Goal: Check status: Check status

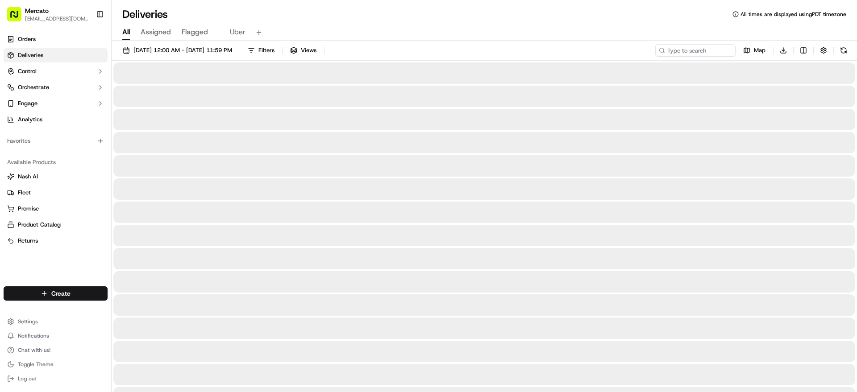
click at [651, 61] on div "09/15/2025 12:00 AM - 09/21/2025 11:59 PM Filters Views Map Download" at bounding box center [485, 52] width 746 height 17
click at [658, 57] on input at bounding box center [682, 50] width 107 height 13
paste input "2933411"
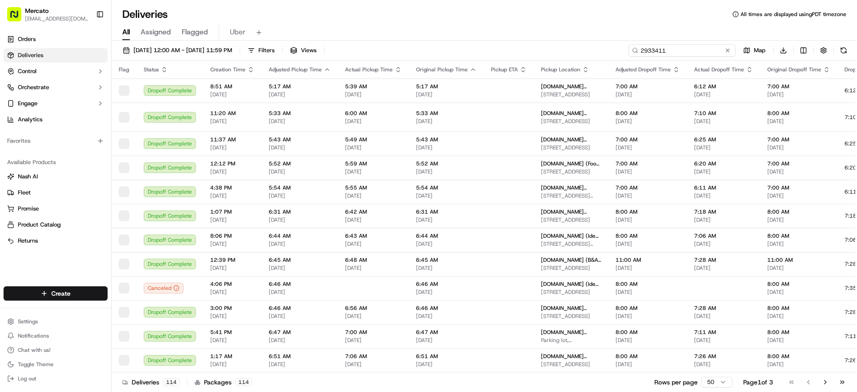
type input "2933411"
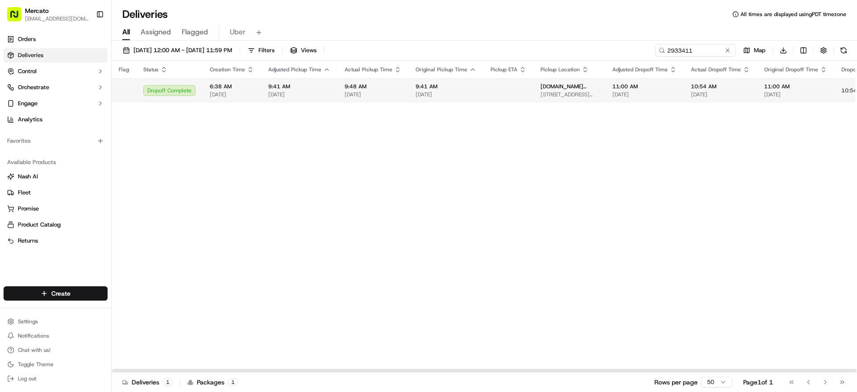
click at [322, 90] on span "9:41 AM" at bounding box center [299, 86] width 62 height 7
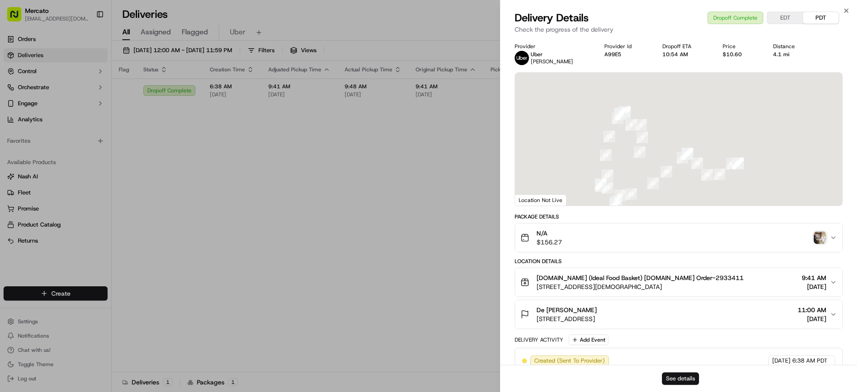
click at [698, 376] on button "See details" at bounding box center [680, 379] width 37 height 13
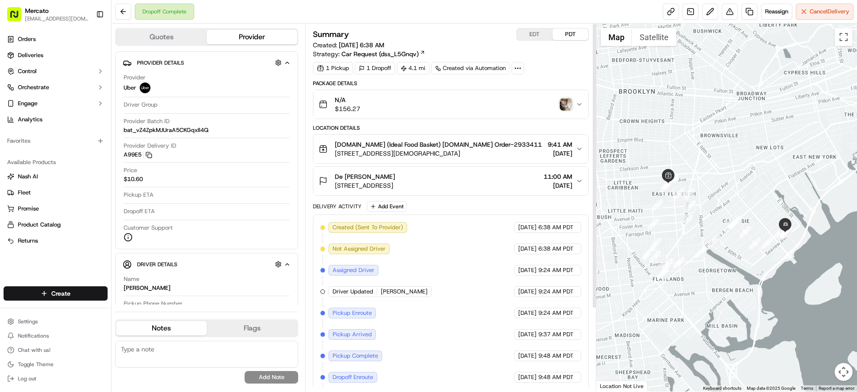
click at [563, 111] on img "button" at bounding box center [566, 104] width 13 height 13
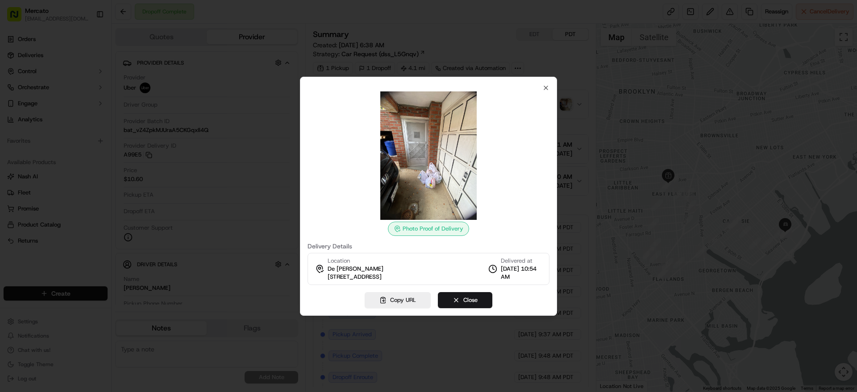
click at [572, 114] on div at bounding box center [428, 196] width 857 height 392
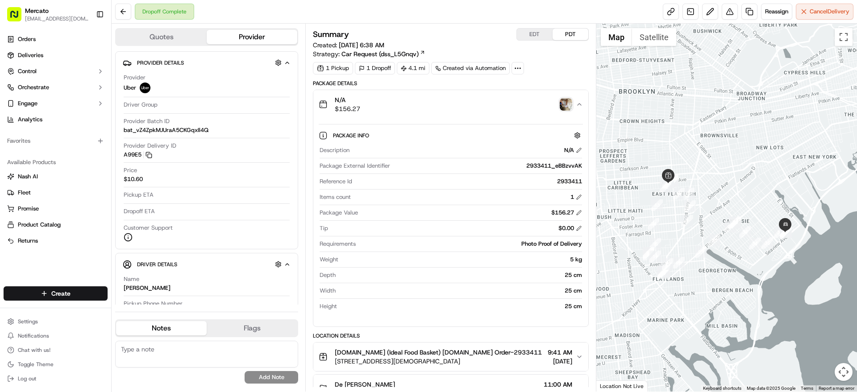
click at [568, 111] on img "button" at bounding box center [566, 104] width 13 height 13
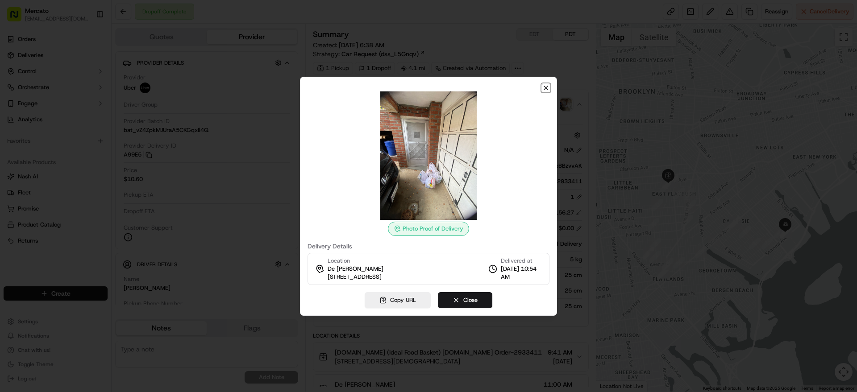
click at [544, 84] on icon "button" at bounding box center [545, 87] width 7 height 7
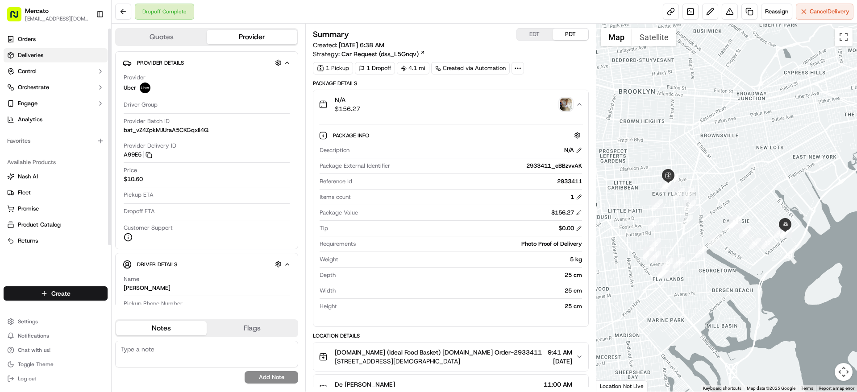
click at [18, 58] on link "Deliveries" at bounding box center [56, 55] width 104 height 14
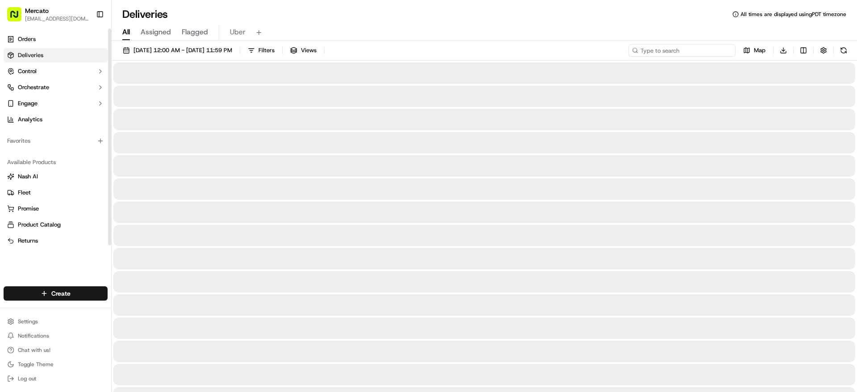
click at [700, 55] on input at bounding box center [682, 50] width 107 height 13
paste input "#2927264"
type input "#2927264"
click at [167, 53] on span "[DATE] 12:00 AM - [DATE] 11:59 PM" at bounding box center [182, 50] width 99 height 8
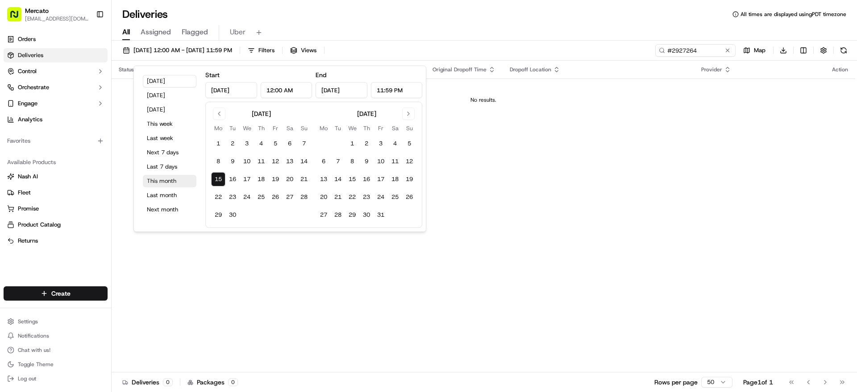
click at [173, 188] on button "This month" at bounding box center [170, 181] width 54 height 13
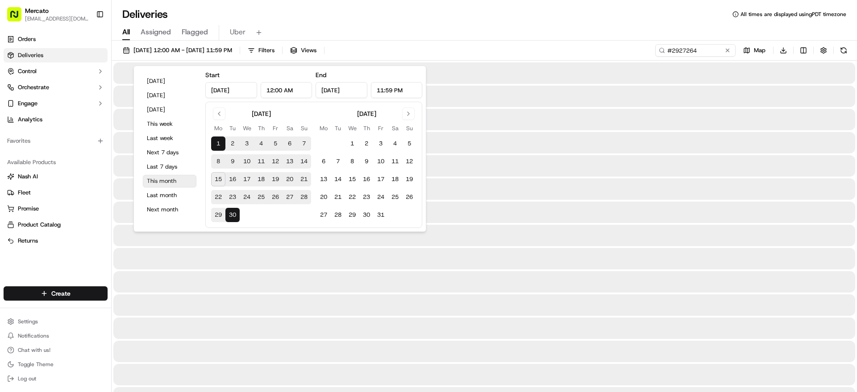
type input "[DATE]"
click at [596, 30] on div "All Assigned Flagged Uber" at bounding box center [485, 33] width 746 height 16
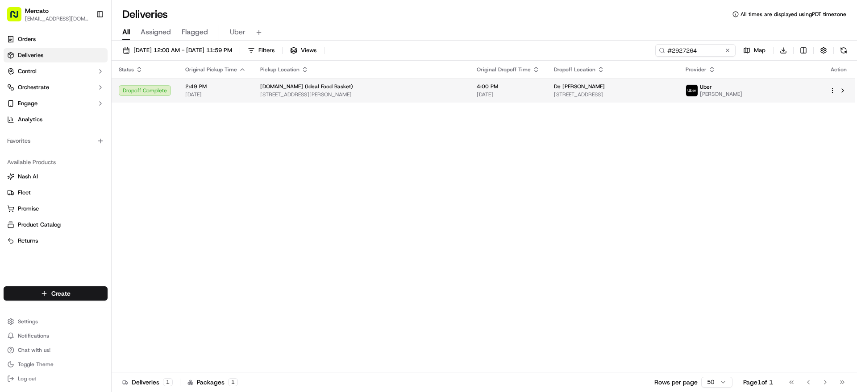
click at [540, 98] on span "[DATE]" at bounding box center [508, 94] width 63 height 7
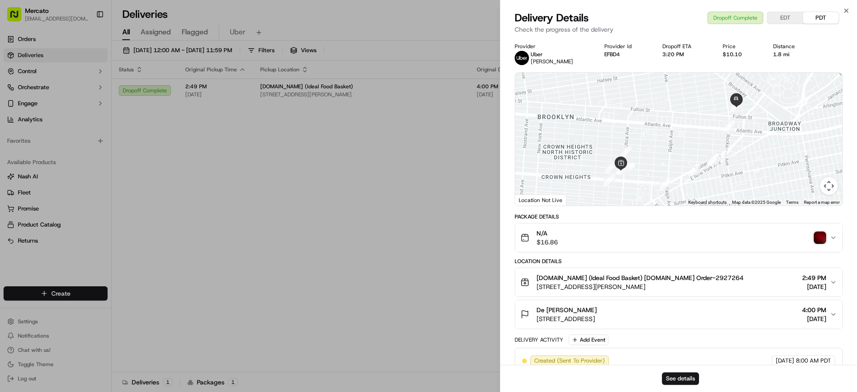
click at [814, 244] on img "button" at bounding box center [820, 238] width 13 height 13
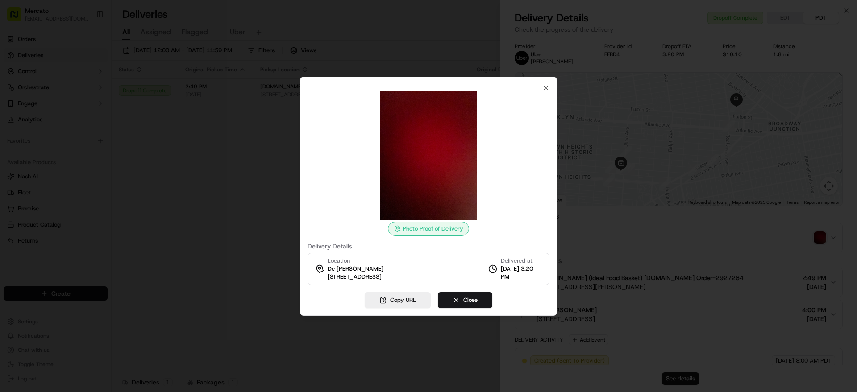
click at [754, 252] on div at bounding box center [428, 196] width 857 height 392
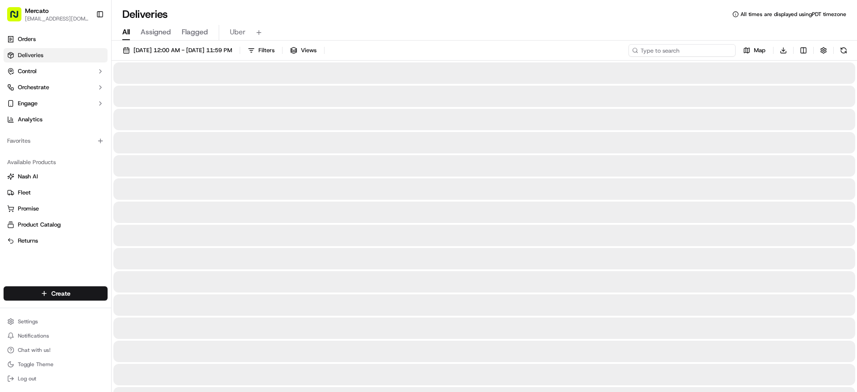
click at [659, 57] on input at bounding box center [682, 50] width 107 height 13
paste input "2677486"
type input "2677486"
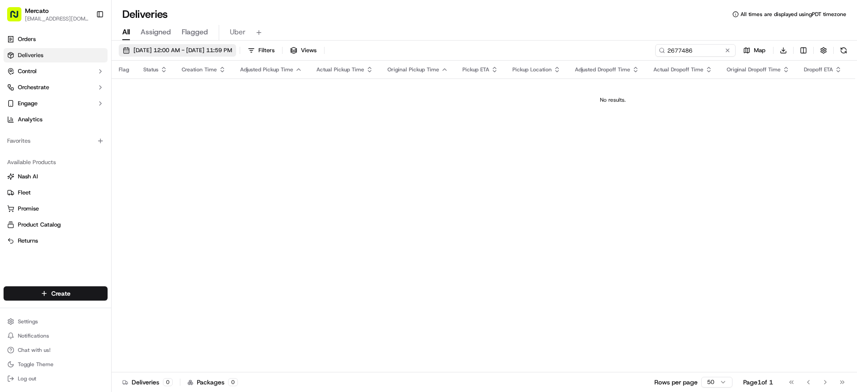
click at [199, 54] on span "09/15/2025 12:00 AM - 09/21/2025 11:59 PM" at bounding box center [182, 50] width 99 height 8
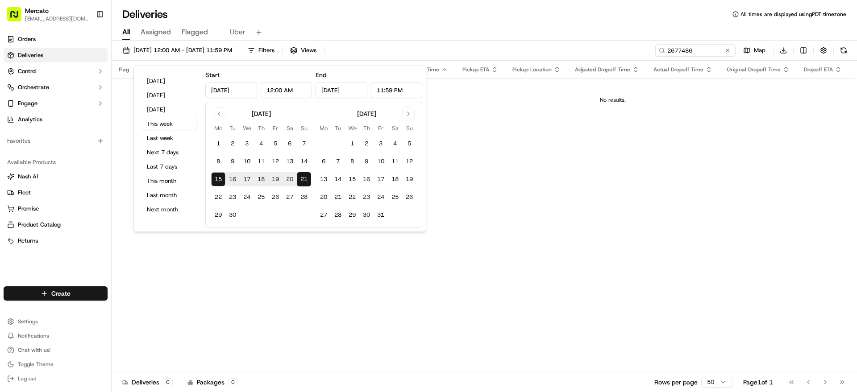
click at [254, 96] on input "[DATE]" at bounding box center [231, 90] width 52 height 16
click at [257, 96] on input "[DATE]" at bounding box center [231, 90] width 52 height 16
type input "Sep 15, 2024"
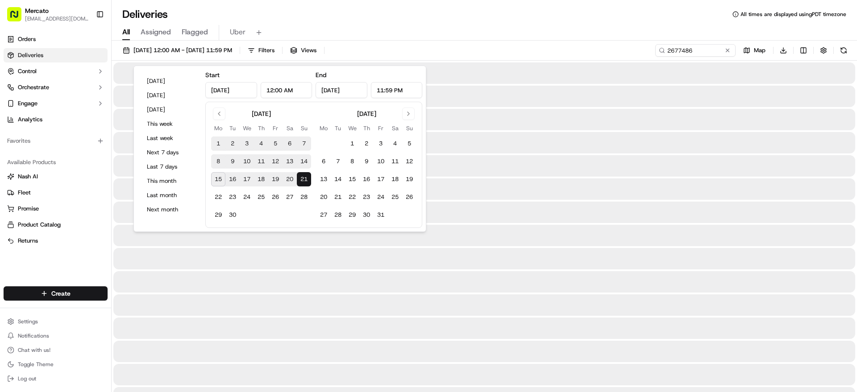
click at [367, 94] on input "Sep 21, 2025" at bounding box center [342, 90] width 52 height 16
type input "Sep 21, 2024"
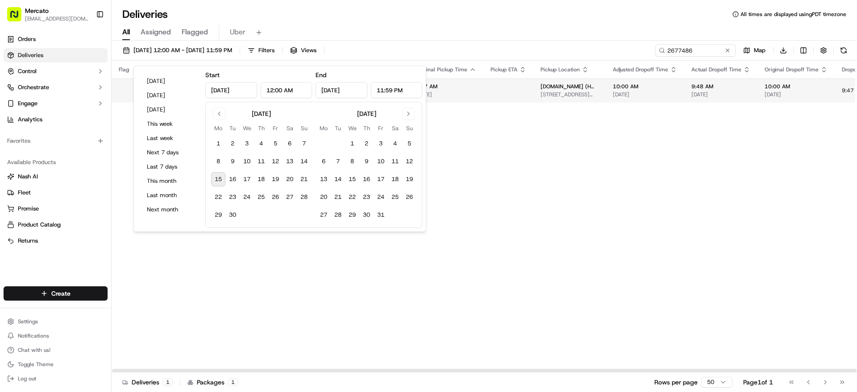
click at [476, 90] on span "8:47 AM" at bounding box center [446, 86] width 61 height 7
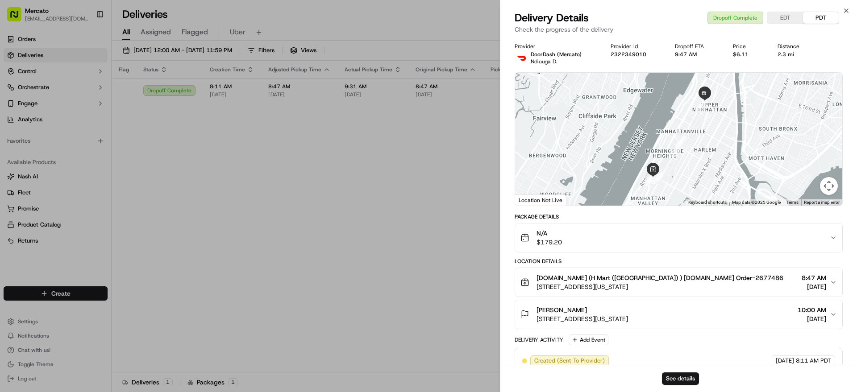
click at [821, 242] on div "N/A $179.20" at bounding box center [675, 238] width 309 height 18
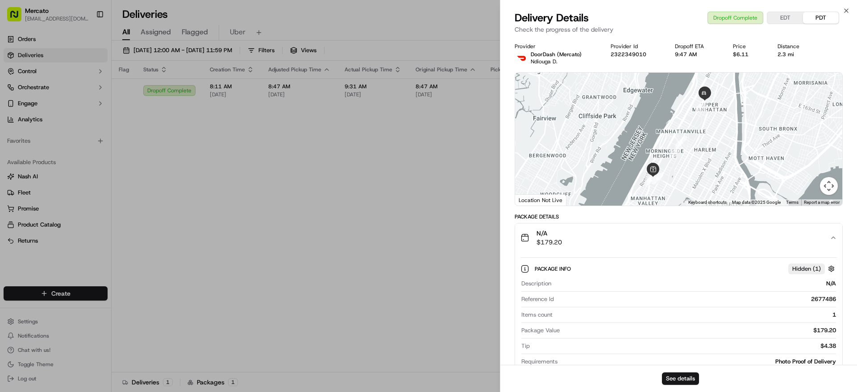
click at [821, 242] on div "N/A $179.20" at bounding box center [675, 238] width 309 height 18
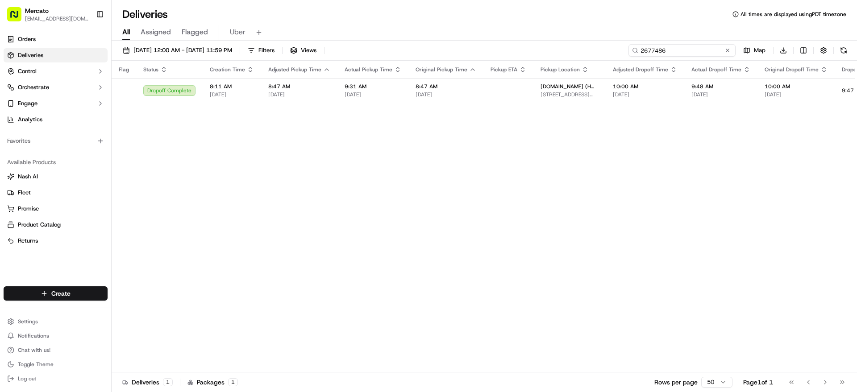
click at [696, 54] on input "2677486" at bounding box center [682, 50] width 107 height 13
click at [200, 52] on span "09/15/2024 12:00 AM - 09/21/2024 11:59 PM" at bounding box center [182, 50] width 99 height 8
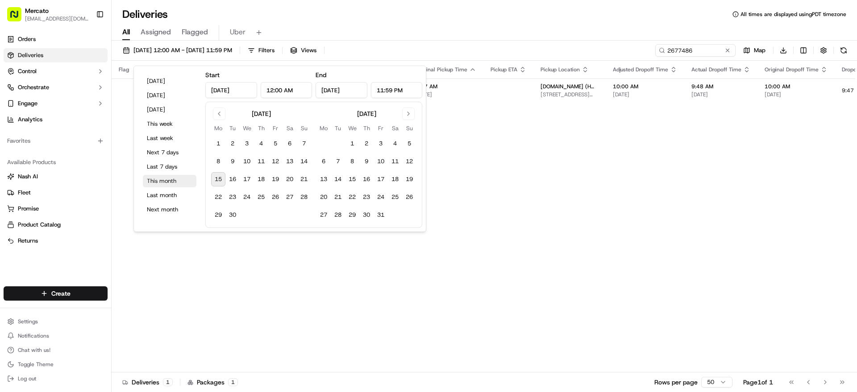
click at [178, 188] on button "This month" at bounding box center [170, 181] width 54 height 13
type input "[DATE]"
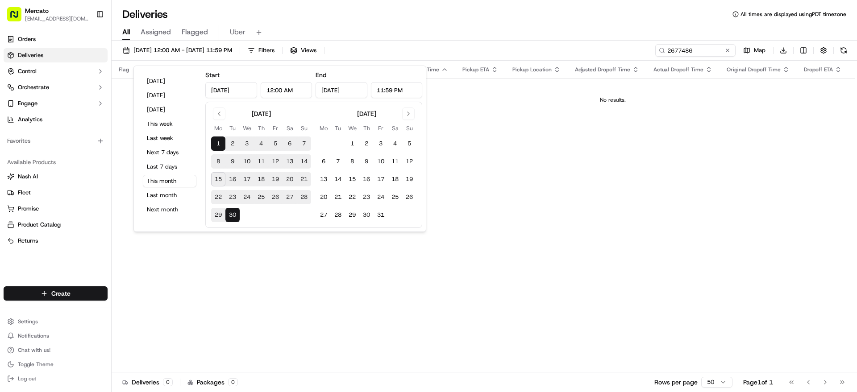
click at [547, 21] on div "Deliveries All times are displayed using PDT timezone" at bounding box center [485, 14] width 746 height 14
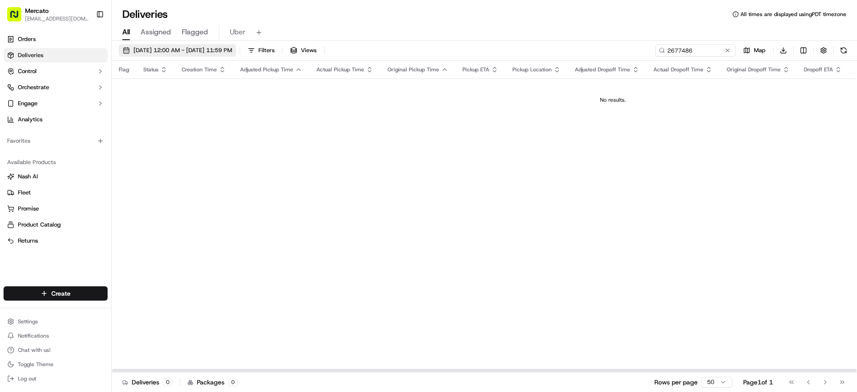
click at [183, 54] on span "[DATE] 12:00 AM - [DATE] 11:59 PM" at bounding box center [182, 50] width 99 height 8
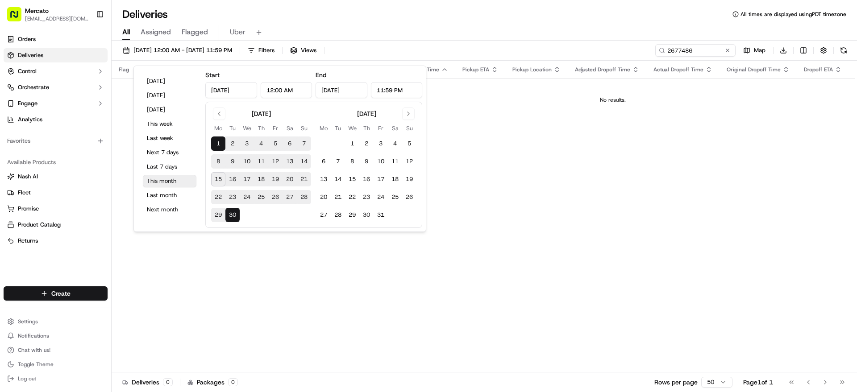
click at [182, 188] on button "This month" at bounding box center [170, 181] width 54 height 13
click at [677, 57] on input "2677486" at bounding box center [682, 50] width 107 height 13
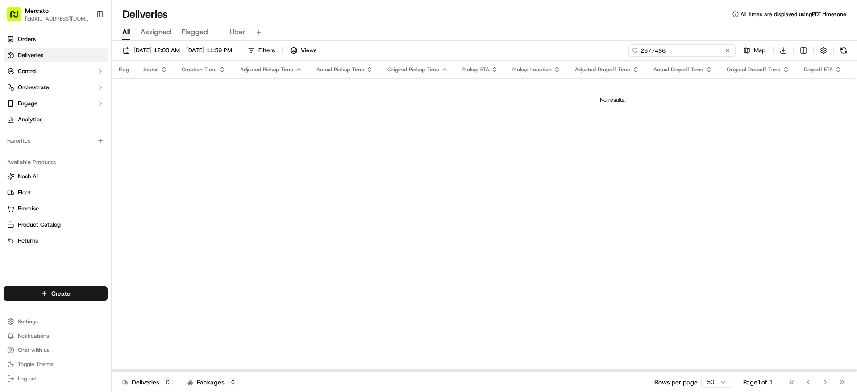
click at [677, 57] on input "2677486" at bounding box center [682, 50] width 107 height 13
paste input "932470"
type input "2932470"
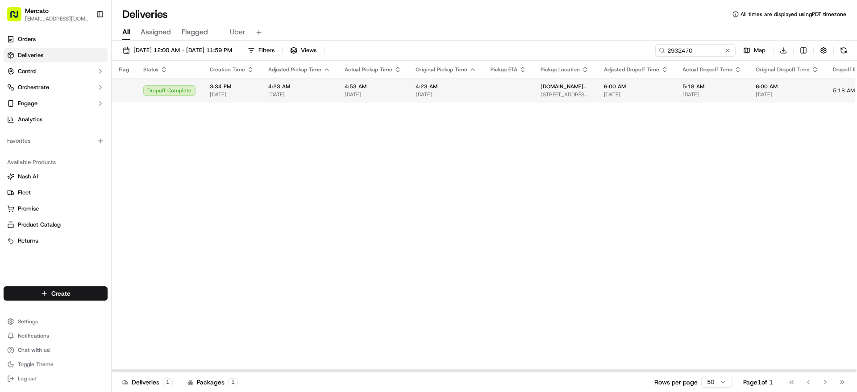
click at [388, 103] on td "4:53 AM 09/14/2025" at bounding box center [373, 91] width 71 height 24
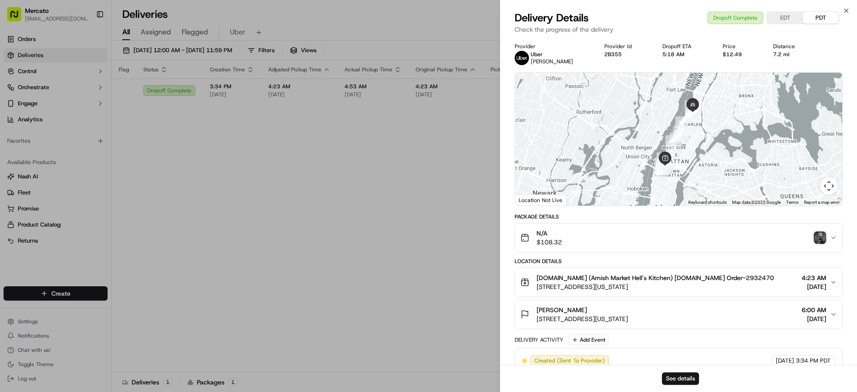
click at [816, 244] on img "button" at bounding box center [820, 238] width 13 height 13
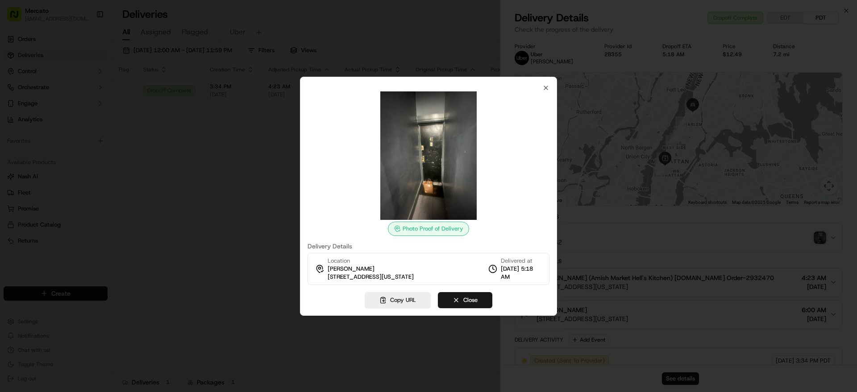
click at [543, 77] on div "Photo Proof of Delivery Delivery Details Location Nilufar Turdieva 479 W 146th …" at bounding box center [428, 196] width 257 height 239
click at [544, 86] on icon "button" at bounding box center [546, 88] width 4 height 4
